Goal: Information Seeking & Learning: Learn about a topic

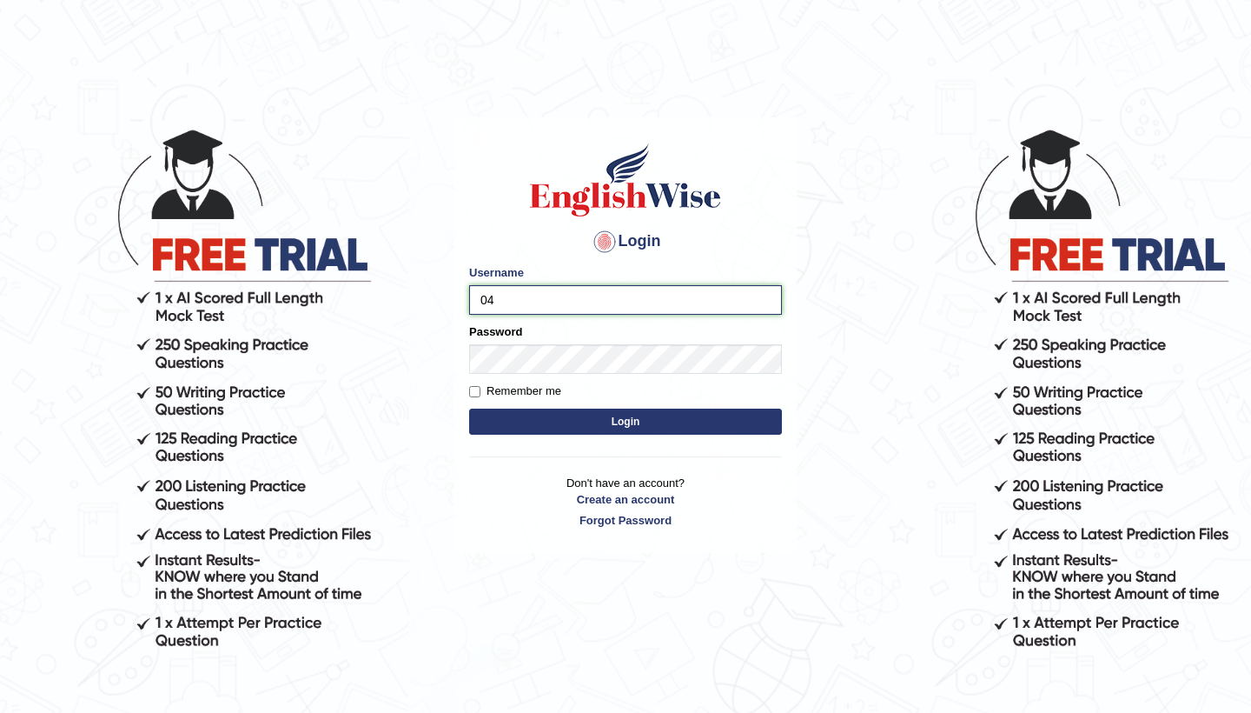
click at [540, 303] on input "04" at bounding box center [625, 300] width 313 height 30
type input "0481871912"
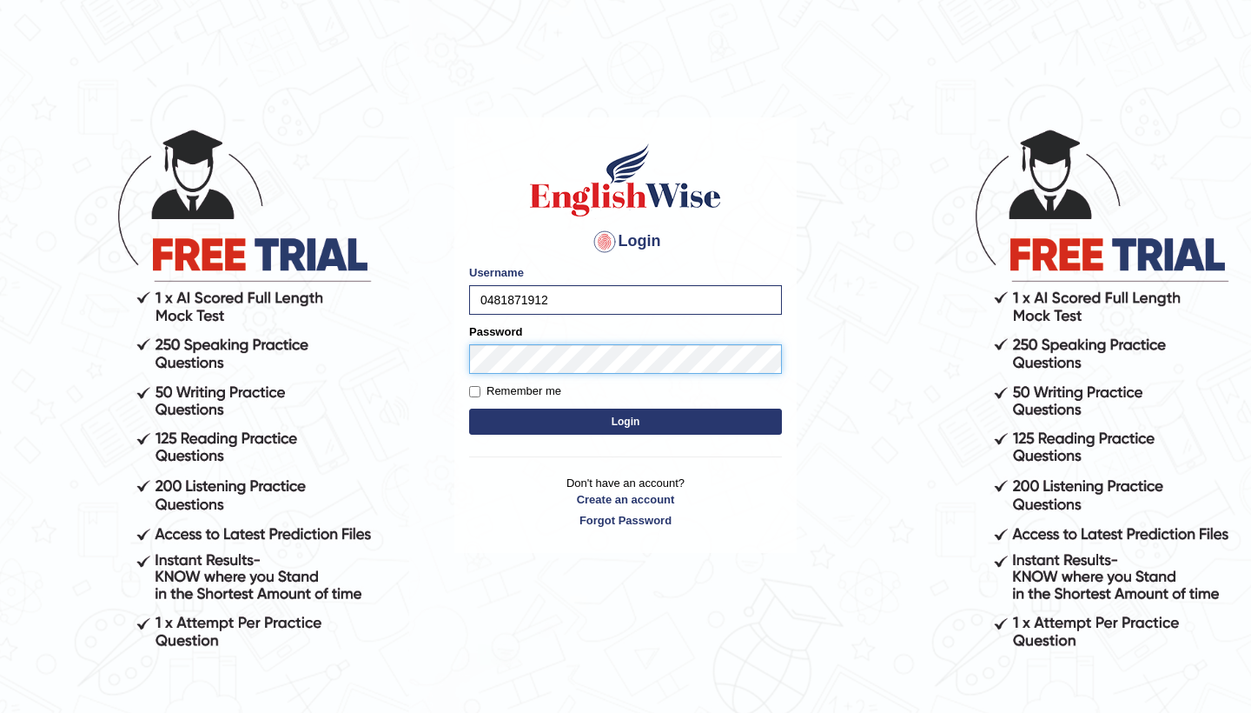
click at [626, 421] on button "Login" at bounding box center [625, 421] width 313 height 26
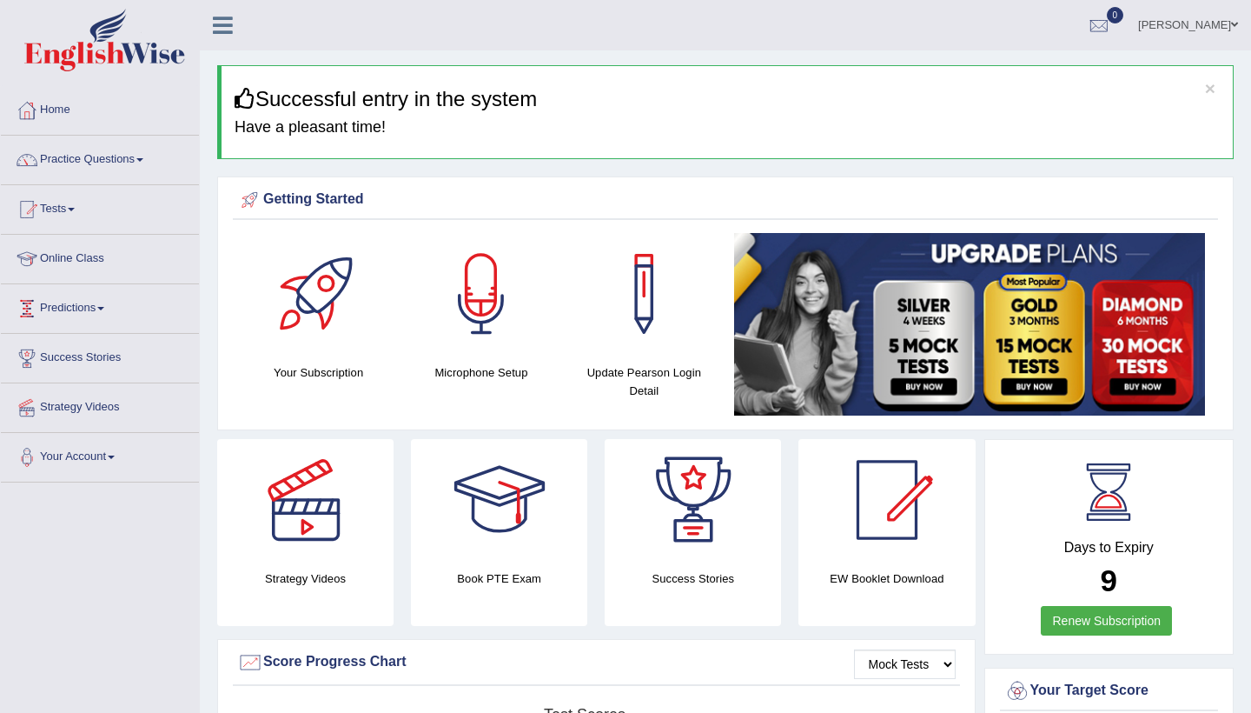
scroll to position [3, 0]
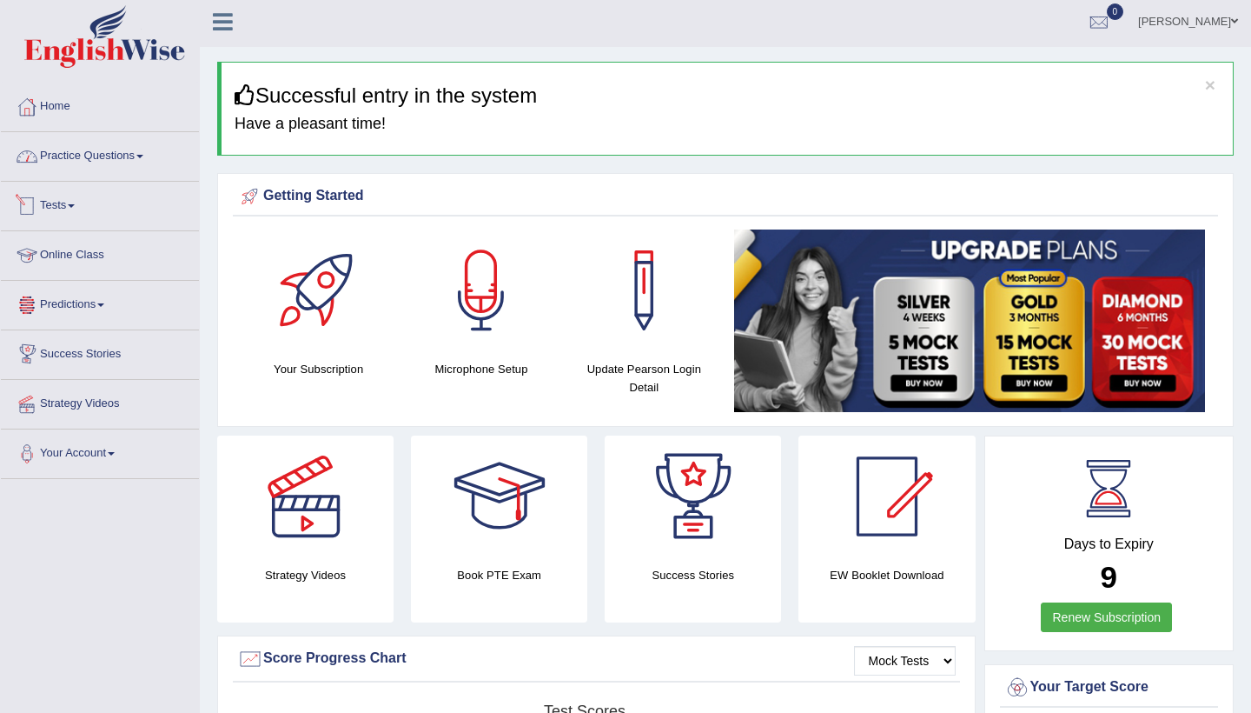
click at [138, 162] on link "Practice Questions" at bounding box center [100, 153] width 198 height 43
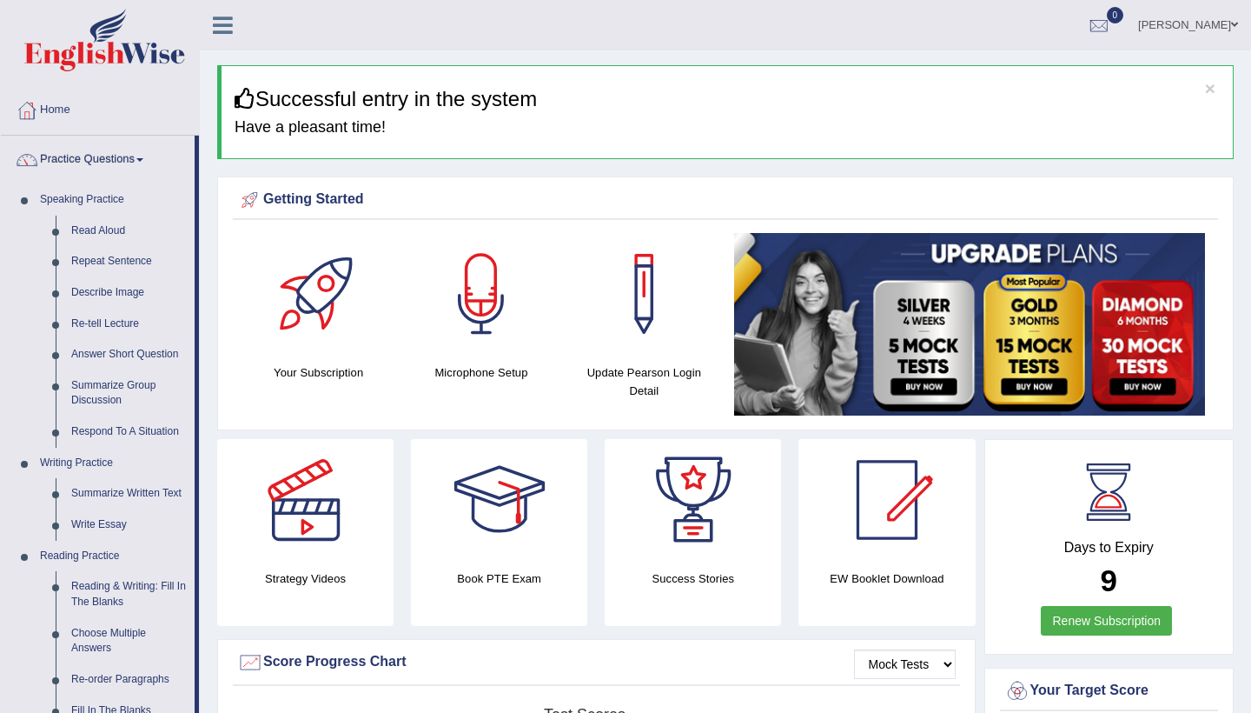
scroll to position [0, 0]
click at [94, 295] on link "Describe Image" at bounding box center [128, 292] width 131 height 31
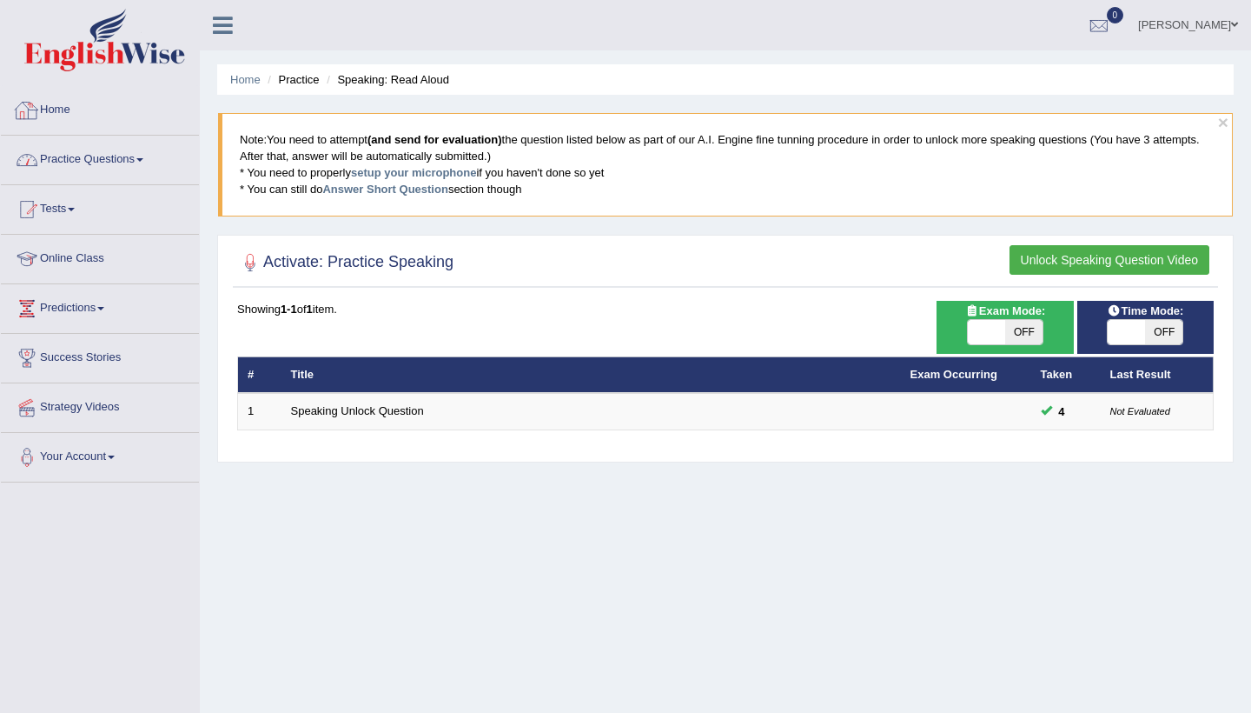
click at [124, 153] on link "Practice Questions" at bounding box center [100, 157] width 198 height 43
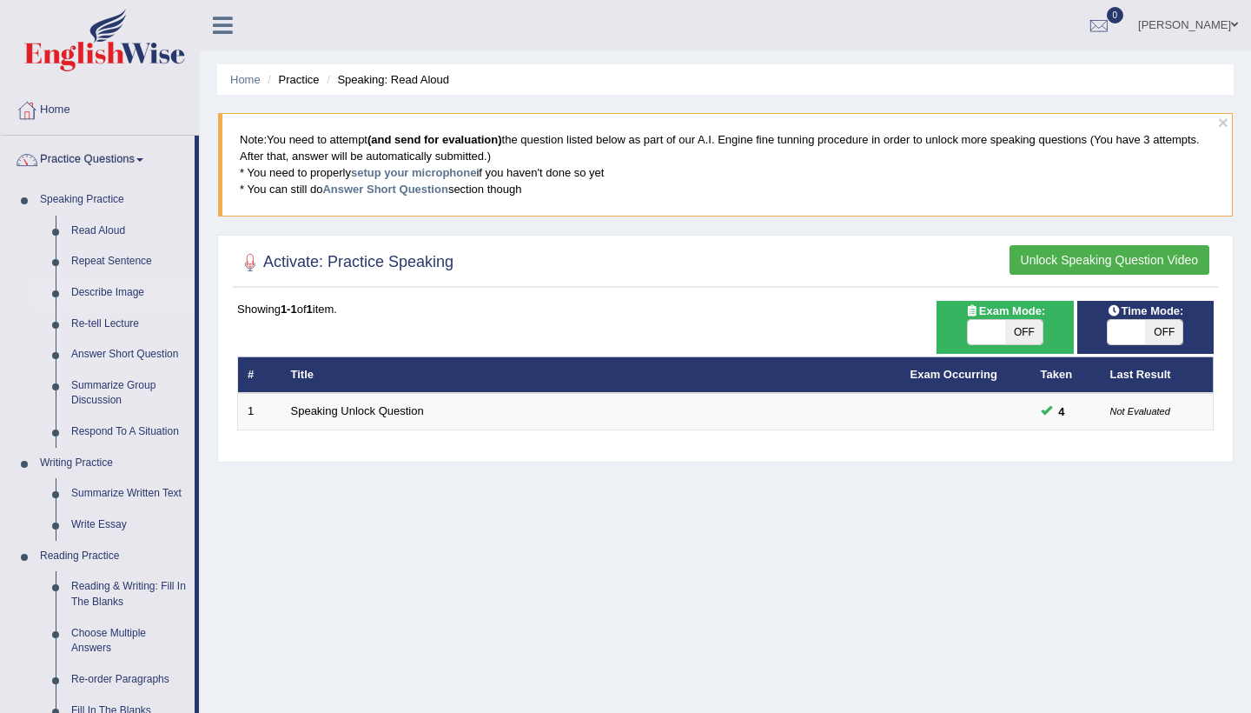
click at [109, 292] on link "Describe Image" at bounding box center [128, 292] width 131 height 31
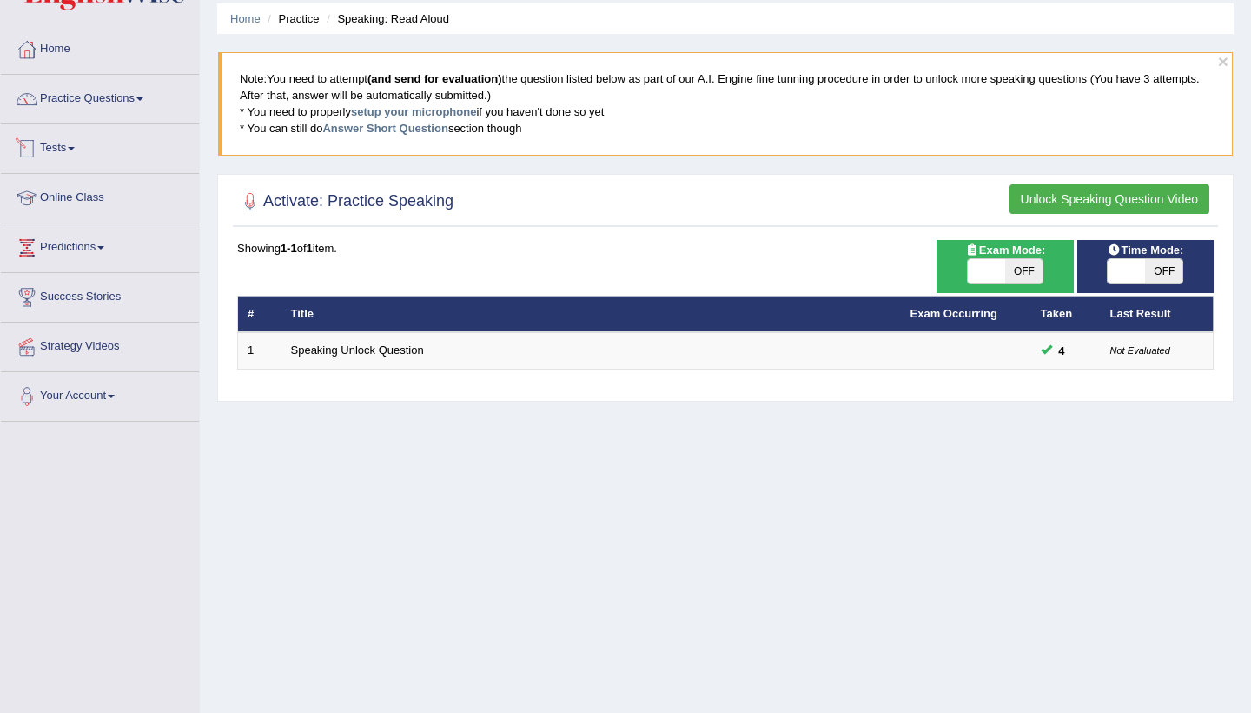
scroll to position [56, 0]
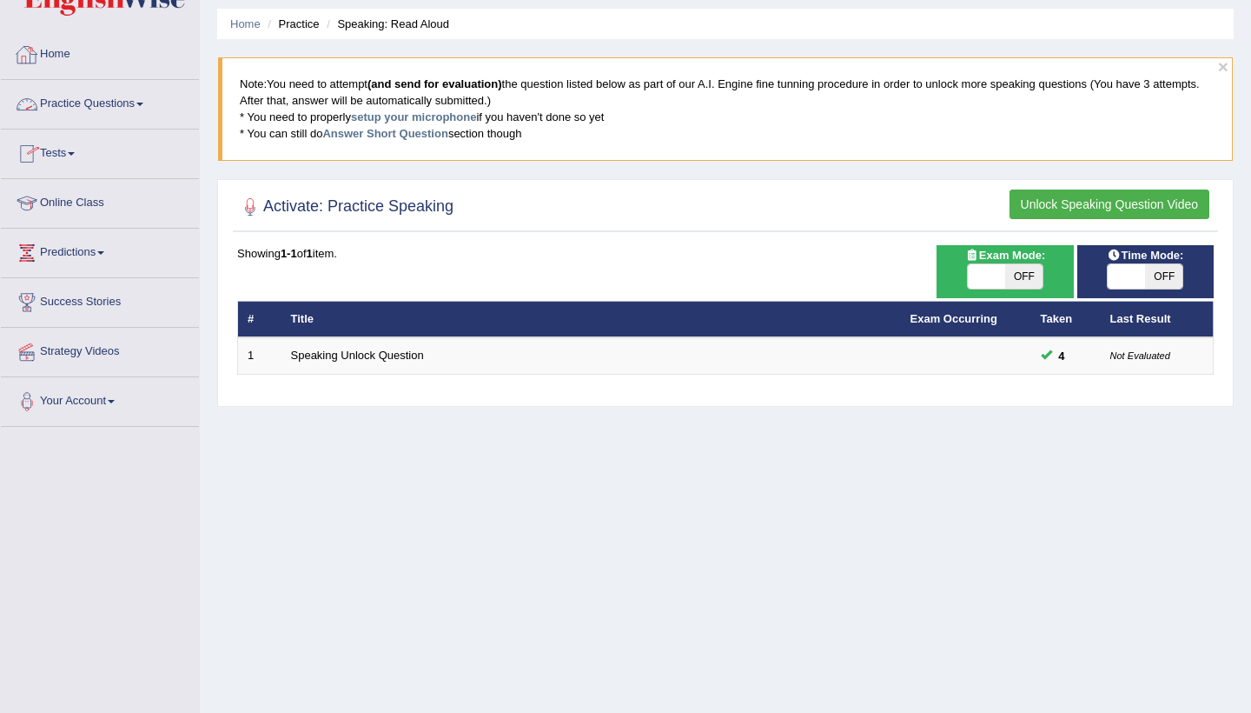
click at [138, 102] on link "Practice Questions" at bounding box center [100, 101] width 198 height 43
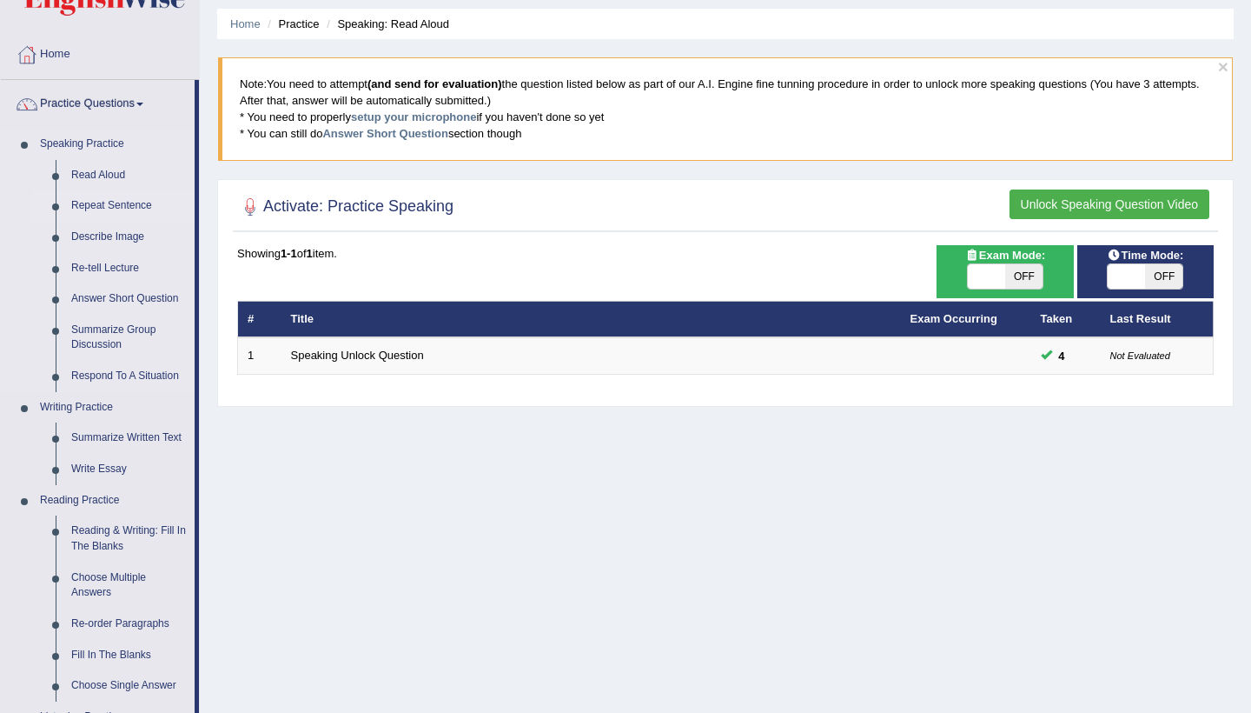
click at [103, 208] on link "Repeat Sentence" at bounding box center [128, 205] width 131 height 31
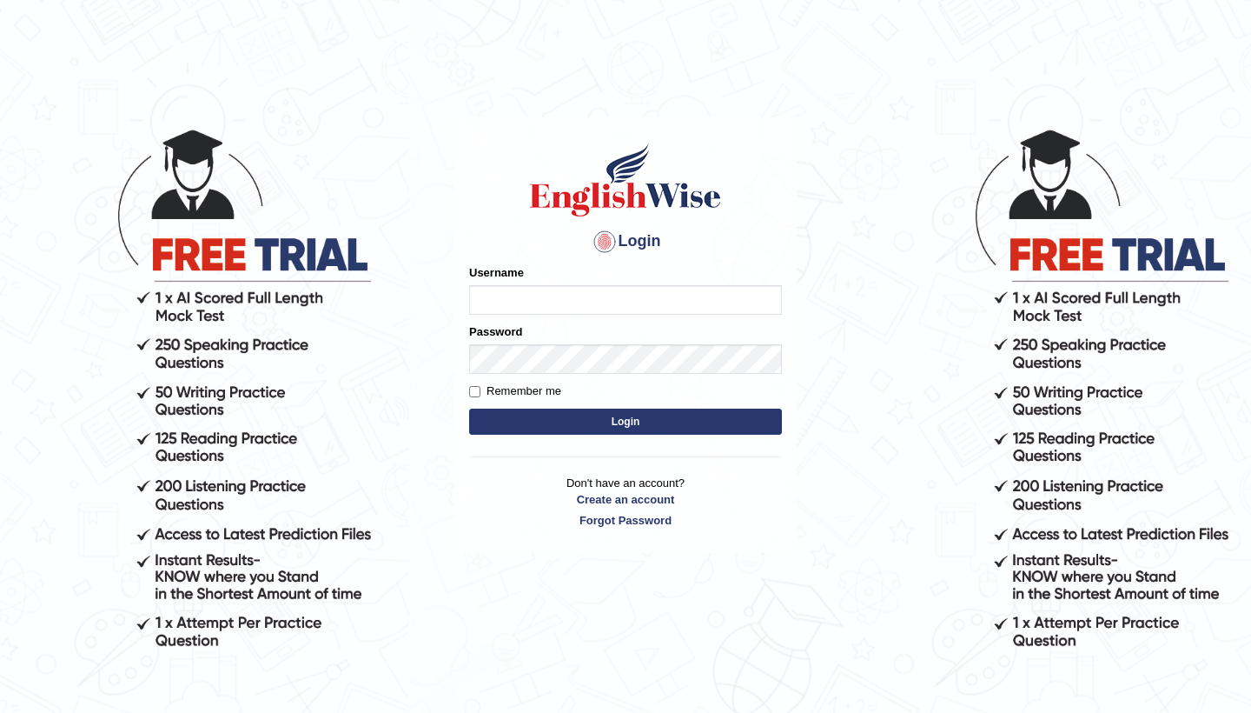
click at [536, 300] on input "Username" at bounding box center [625, 300] width 313 height 30
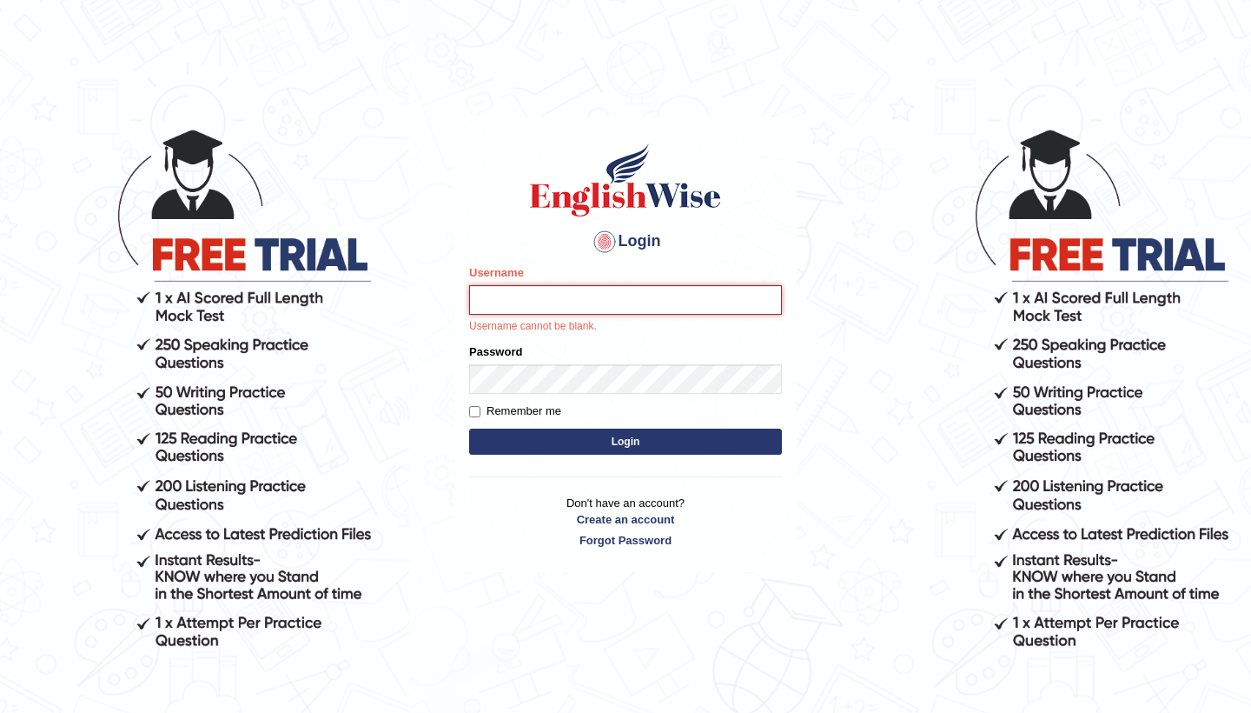
click at [494, 303] on input "Username" at bounding box center [625, 300] width 313 height 30
type input "o"
type input "0481871912"
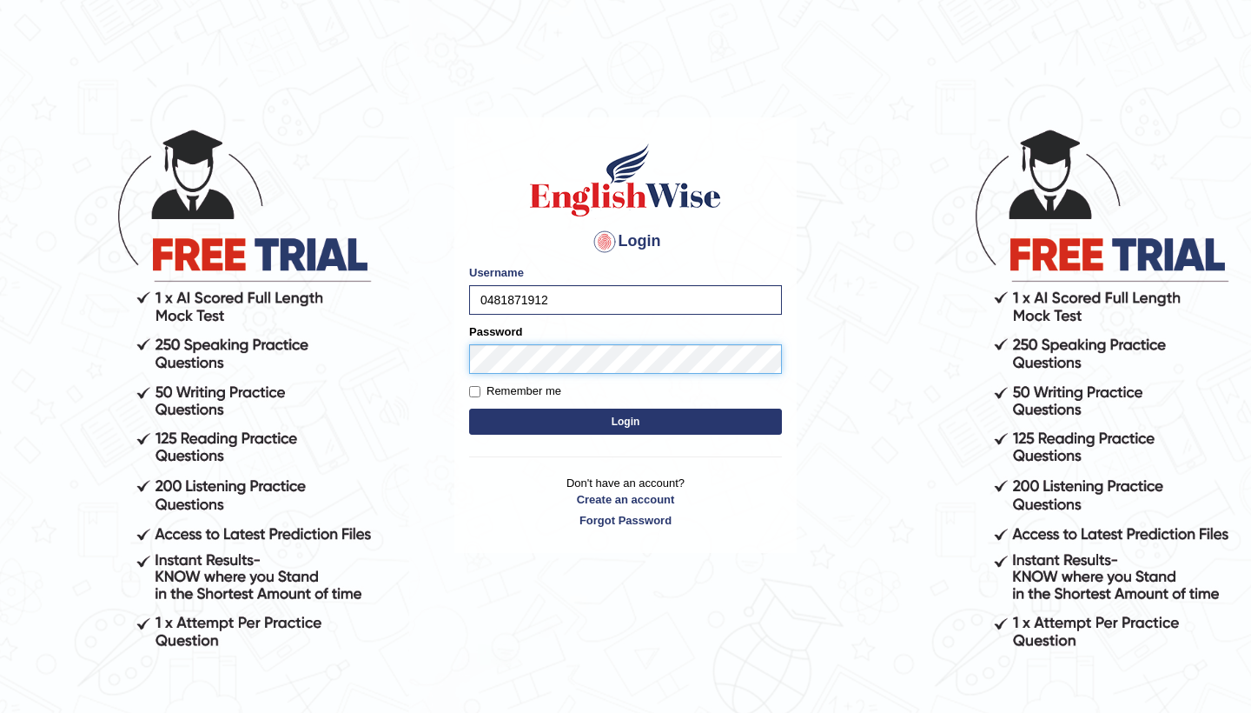
click at [626, 421] on button "Login" at bounding box center [625, 421] width 313 height 26
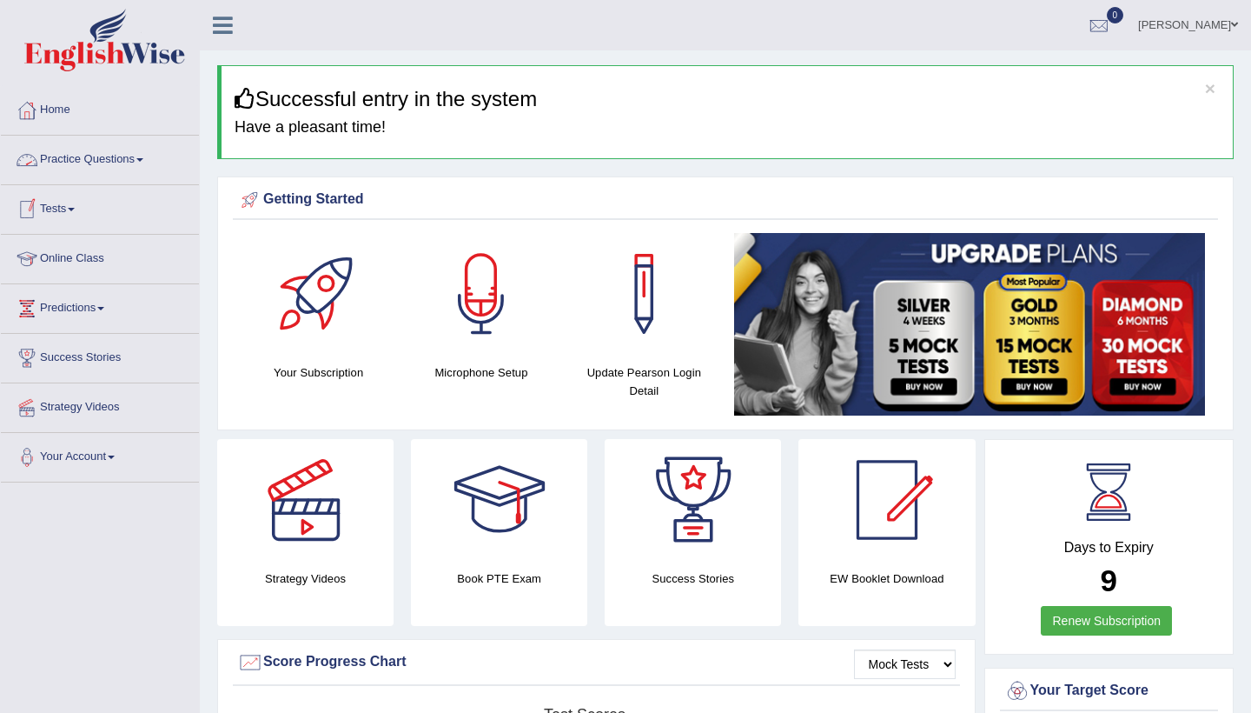
click at [156, 156] on link "Practice Questions" at bounding box center [100, 157] width 198 height 43
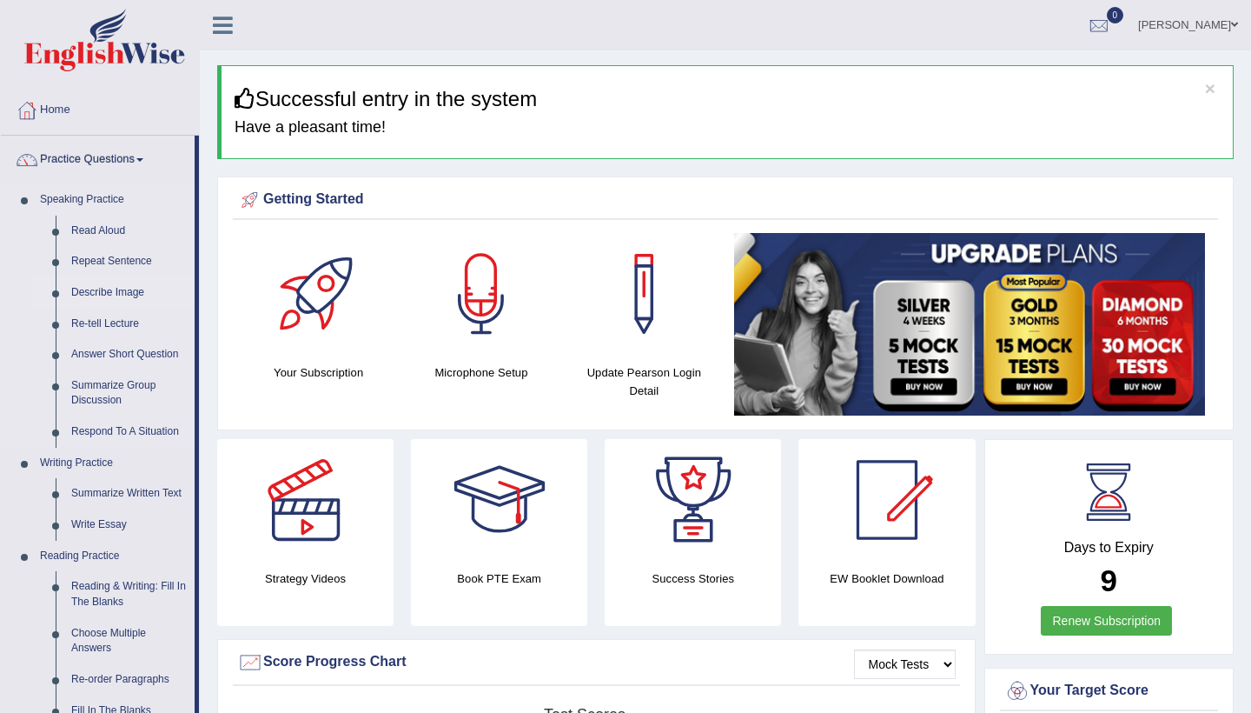
click at [126, 292] on link "Describe Image" at bounding box center [128, 292] width 131 height 31
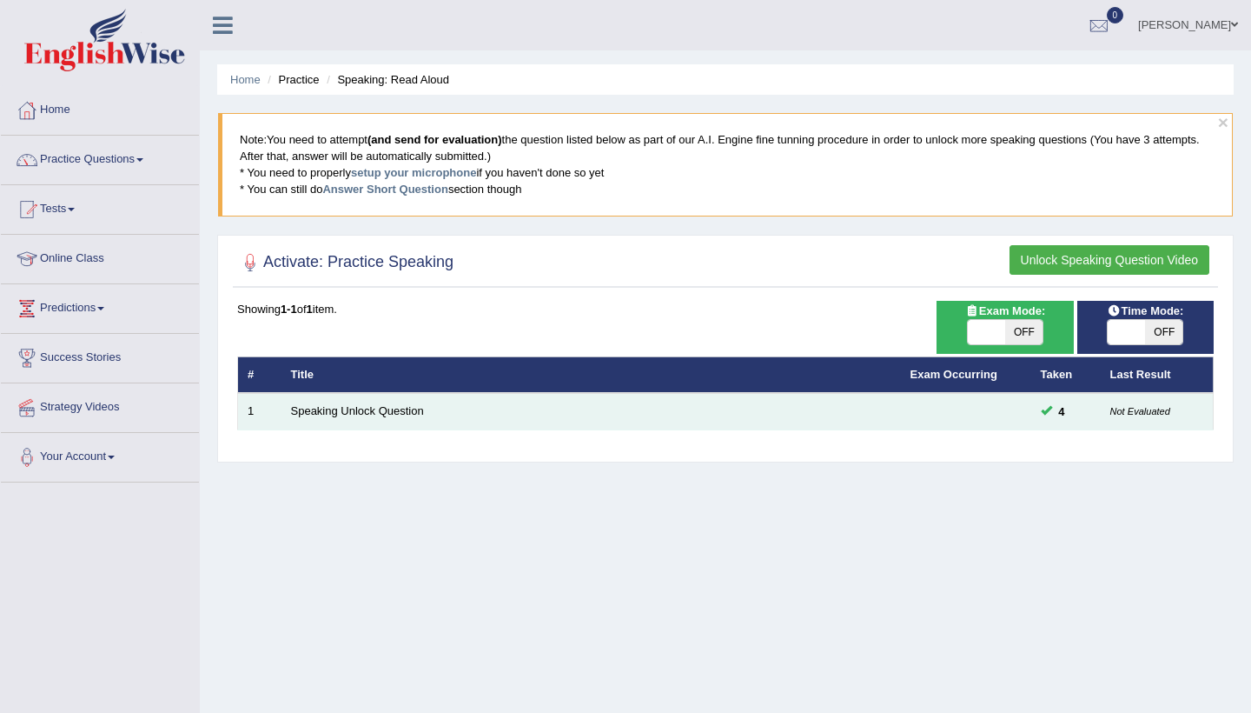
click at [353, 402] on td "Speaking Unlock Question" at bounding box center [592, 411] width 620 height 36
click at [379, 407] on link "Speaking Unlock Question" at bounding box center [357, 410] width 133 height 13
